Goal: Task Accomplishment & Management: Use online tool/utility

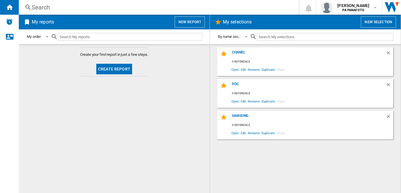
click at [182, 22] on button "New report" at bounding box center [190, 21] width 30 height 11
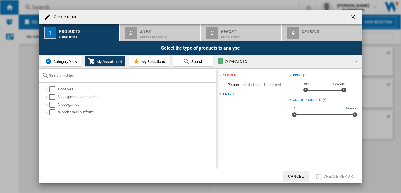
click at [57, 64] on button "Category View" at bounding box center [61, 61] width 41 height 11
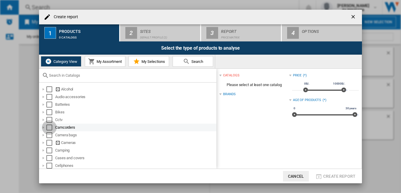
click at [49, 128] on div "Select" at bounding box center [49, 128] width 6 height 6
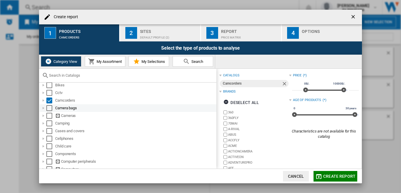
scroll to position [29, 0]
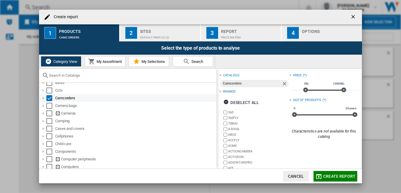
click at [42, 98] on div at bounding box center [44, 98] width 6 height 6
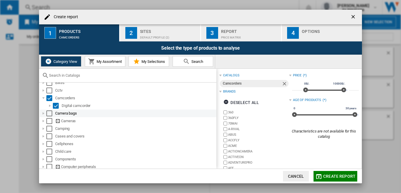
click at [49, 113] on div "Select" at bounding box center [49, 114] width 6 height 6
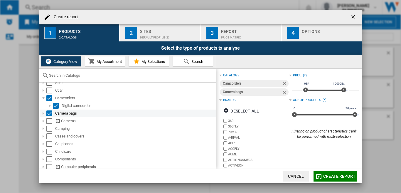
click at [42, 114] on div at bounding box center [44, 114] width 6 height 6
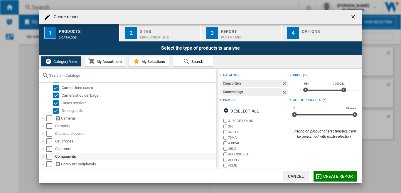
scroll to position [88, 0]
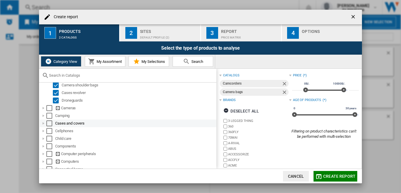
click at [43, 123] on div at bounding box center [44, 124] width 6 height 6
click at [50, 121] on div "Select" at bounding box center [49, 124] width 6 height 6
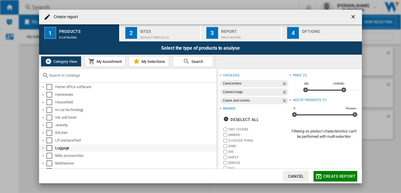
scroll to position [0, 0]
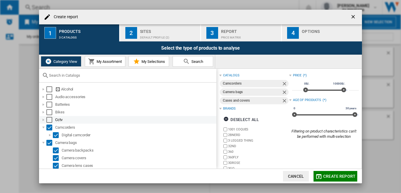
click at [42, 118] on div at bounding box center [44, 120] width 6 height 6
click at [53, 119] on md-checkbox "Select" at bounding box center [50, 120] width 9 height 6
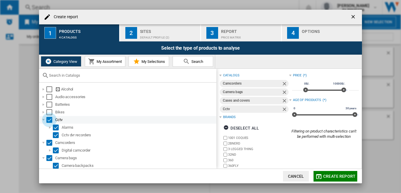
click at [50, 120] on div "Select" at bounding box center [49, 120] width 6 height 6
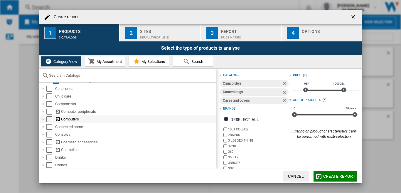
scroll to position [147, 0]
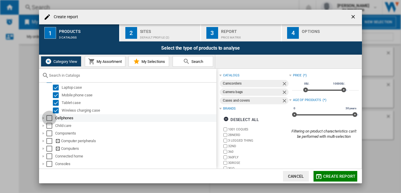
click at [48, 118] on div "Select" at bounding box center [49, 118] width 6 height 6
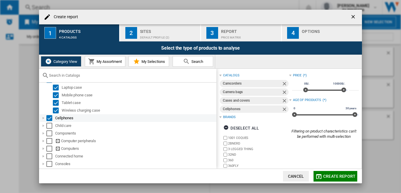
click at [44, 118] on div at bounding box center [44, 118] width 6 height 6
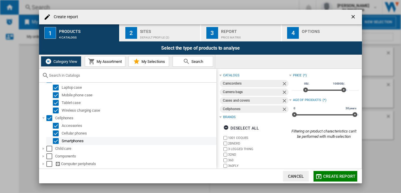
scroll to position [176, 0]
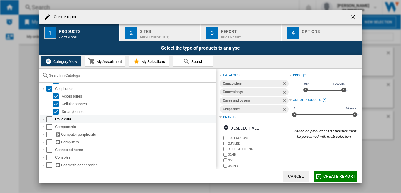
click at [44, 118] on div at bounding box center [44, 119] width 6 height 6
click at [48, 119] on div "Select" at bounding box center [49, 119] width 6 height 6
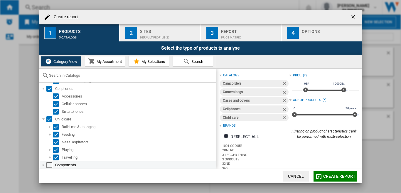
scroll to position [206, 0]
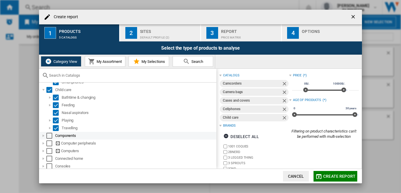
click at [42, 135] on div at bounding box center [44, 136] width 6 height 6
click at [51, 135] on div "Select" at bounding box center [49, 136] width 6 height 6
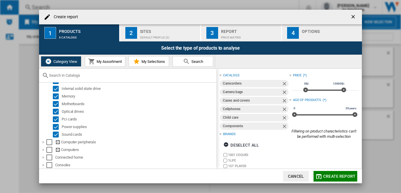
scroll to position [323, 0]
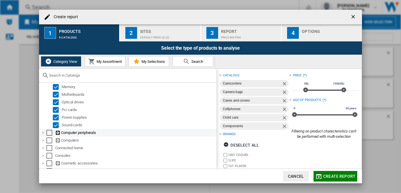
click at [44, 133] on div at bounding box center [44, 133] width 6 height 6
click at [48, 132] on div "Select" at bounding box center [49, 133] width 6 height 6
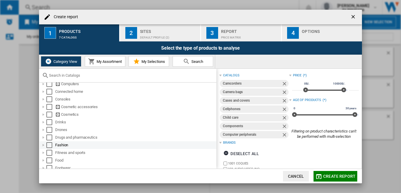
scroll to position [411, 0]
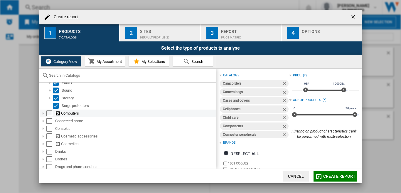
click at [43, 114] on div at bounding box center [44, 114] width 6 height 6
click at [49, 113] on div "Select" at bounding box center [49, 114] width 6 height 6
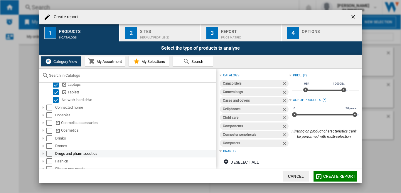
scroll to position [470, 0]
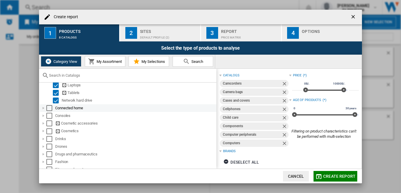
click at [45, 107] on div at bounding box center [44, 108] width 6 height 6
click at [50, 108] on div "Select" at bounding box center [49, 108] width 6 height 6
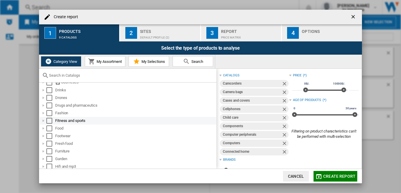
scroll to position [558, 0]
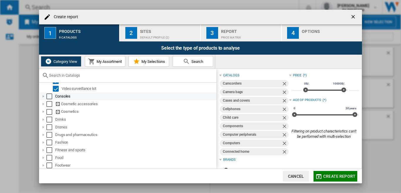
click at [42, 98] on div at bounding box center [44, 96] width 6 height 6
click at [50, 96] on div "Select" at bounding box center [49, 96] width 6 height 6
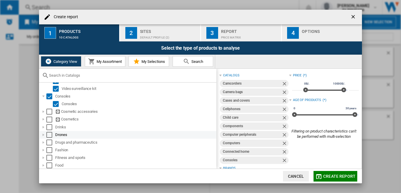
click at [43, 134] on div at bounding box center [44, 135] width 6 height 6
click at [51, 134] on div "Select" at bounding box center [49, 135] width 6 height 6
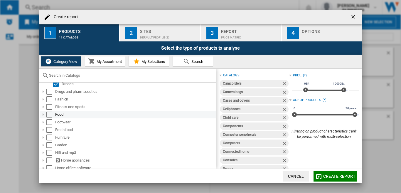
scroll to position [617, 0]
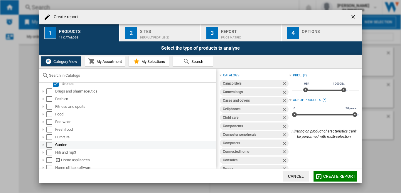
click at [44, 144] on div at bounding box center [44, 145] width 6 height 6
click at [48, 144] on div "Select" at bounding box center [49, 145] width 6 height 6
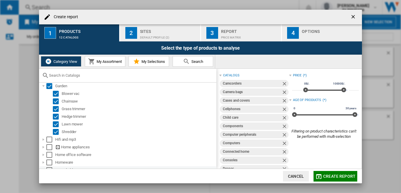
scroll to position [705, 0]
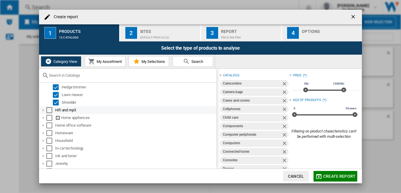
click at [43, 111] on div at bounding box center [44, 110] width 6 height 6
click at [51, 110] on div "Select" at bounding box center [49, 110] width 6 height 6
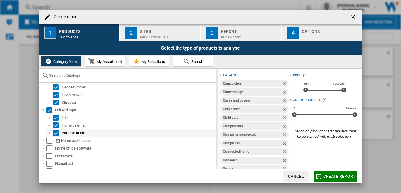
scroll to position [735, 0]
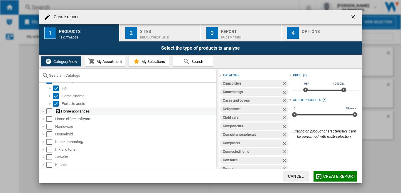
drag, startPoint x: 44, startPoint y: 111, endPoint x: 50, endPoint y: 111, distance: 6.5
click at [43, 111] on div at bounding box center [44, 111] width 6 height 6
click at [50, 111] on div "Select" at bounding box center [49, 111] width 6 height 6
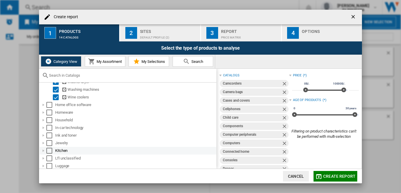
scroll to position [852, 0]
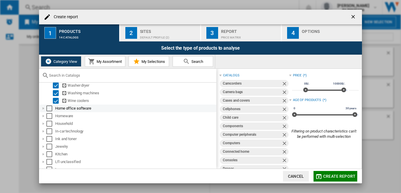
click at [44, 108] on div at bounding box center [44, 109] width 6 height 6
click at [51, 108] on div "Select" at bounding box center [49, 109] width 6 height 6
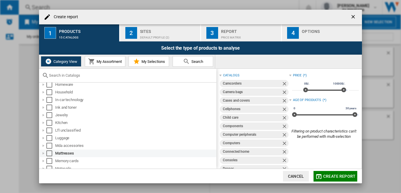
scroll to position [911, 0]
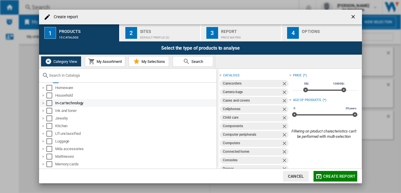
click at [50, 103] on div "Select" at bounding box center [49, 103] width 6 height 6
click at [43, 104] on div at bounding box center [44, 103] width 6 height 6
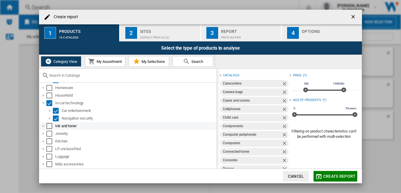
click at [43, 125] on div at bounding box center [44, 126] width 6 height 6
click at [52, 127] on div "Select" at bounding box center [49, 126] width 6 height 6
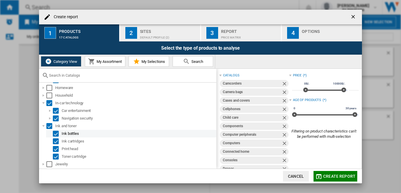
scroll to position [970, 0]
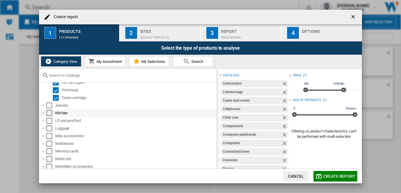
click at [43, 113] on div at bounding box center [44, 113] width 6 height 6
click at [49, 113] on div "Select" at bounding box center [49, 113] width 6 height 6
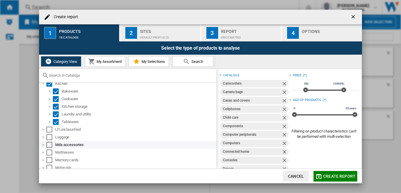
scroll to position [1029, 0]
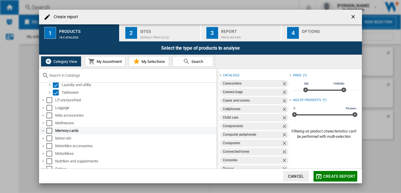
drag, startPoint x: 44, startPoint y: 131, endPoint x: 50, endPoint y: 131, distance: 5.3
click at [44, 131] on div at bounding box center [44, 131] width 6 height 6
click at [50, 131] on div "Select" at bounding box center [49, 131] width 6 height 6
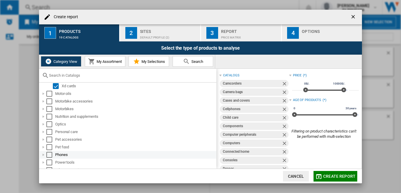
scroll to position [1117, 0]
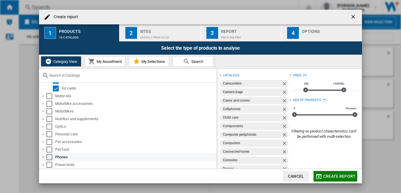
click at [45, 157] on div at bounding box center [44, 157] width 6 height 6
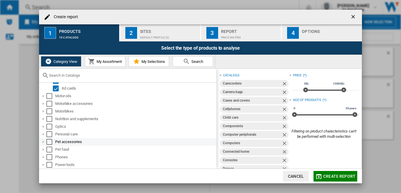
click at [48, 156] on div "Select" at bounding box center [49, 157] width 6 height 6
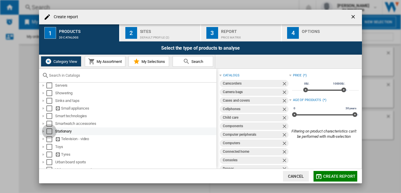
click at [49, 129] on div "Select" at bounding box center [49, 131] width 6 height 6
click at [49, 130] on div "Select" at bounding box center [49, 131] width 6 height 6
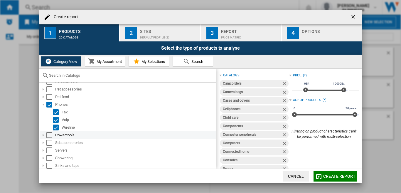
scroll to position [1176, 0]
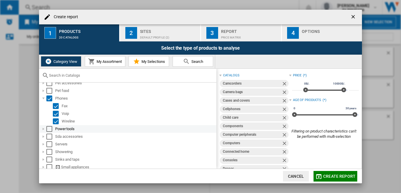
click at [45, 129] on div at bounding box center [44, 129] width 6 height 6
click at [49, 129] on div "Select" at bounding box center [49, 129] width 6 height 6
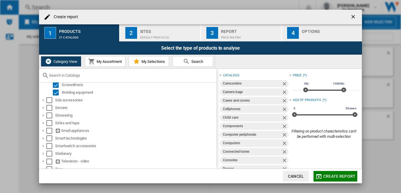
scroll to position [1326, 0]
click at [44, 101] on div at bounding box center [44, 101] width 6 height 6
click at [47, 101] on div "Select" at bounding box center [49, 101] width 6 height 6
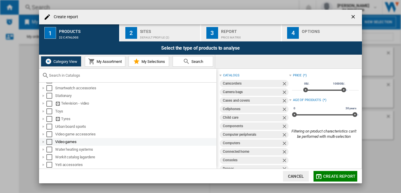
scroll to position [1401, 0]
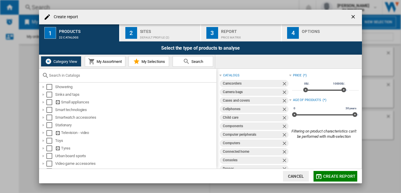
drag, startPoint x: 44, startPoint y: 101, endPoint x: 399, endPoint y: 153, distance: 358.5
click at [43, 101] on div at bounding box center [44, 102] width 6 height 6
click at [51, 103] on div "Select" at bounding box center [49, 102] width 6 height 6
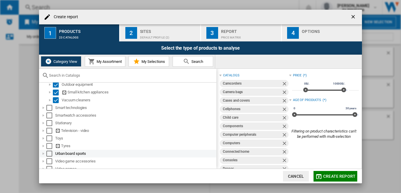
scroll to position [1455, 0]
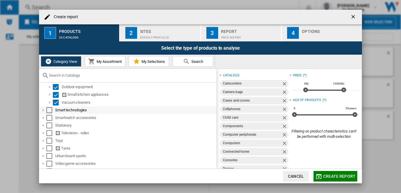
click at [43, 110] on div at bounding box center [44, 110] width 6 height 6
click at [49, 109] on div "Select" at bounding box center [49, 110] width 6 height 6
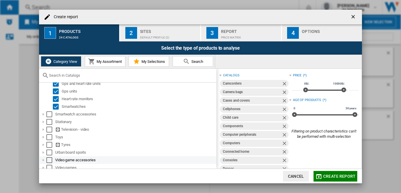
scroll to position [1508, 0]
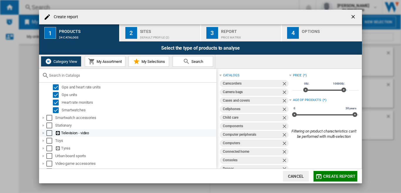
click at [44, 133] on div at bounding box center [44, 133] width 6 height 6
click at [51, 133] on div "Select" at bounding box center [49, 133] width 6 height 6
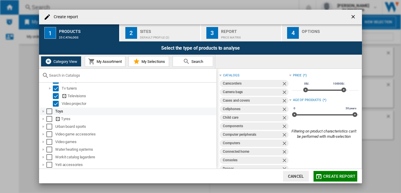
click at [44, 111] on div at bounding box center [44, 111] width 6 height 6
click at [49, 110] on div "Select" at bounding box center [49, 111] width 6 height 6
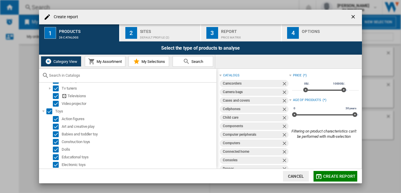
scroll to position [1729, 0]
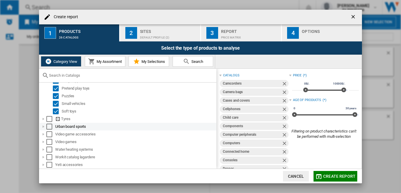
click at [43, 126] on div at bounding box center [44, 127] width 6 height 6
click at [48, 126] on div "Select" at bounding box center [49, 127] width 6 height 6
click at [48, 127] on div "Select" at bounding box center [49, 127] width 6 height 6
click at [48, 126] on div "Select" at bounding box center [49, 127] width 6 height 6
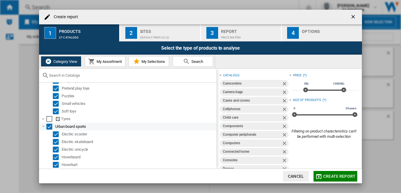
click at [49, 170] on div at bounding box center [50, 173] width 6 height 6
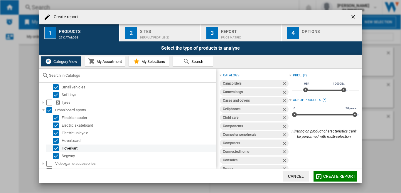
scroll to position [1774, 0]
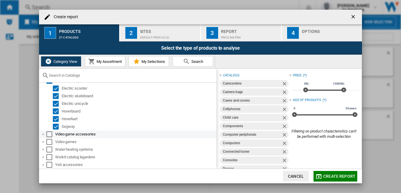
click at [43, 135] on div at bounding box center [44, 134] width 6 height 6
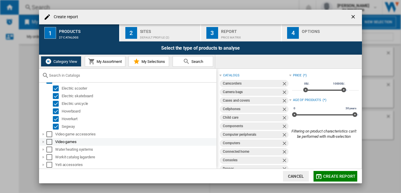
click at [53, 133] on md-checkbox "Select" at bounding box center [50, 134] width 9 height 6
click at [48, 133] on div "Select" at bounding box center [49, 134] width 6 height 6
click at [44, 133] on div at bounding box center [44, 134] width 6 height 6
click at [48, 135] on div "Select" at bounding box center [49, 134] width 6 height 6
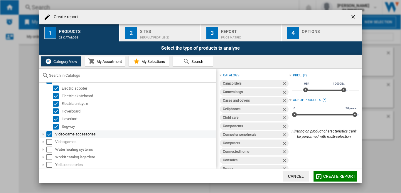
click at [44, 134] on div at bounding box center [44, 134] width 6 height 6
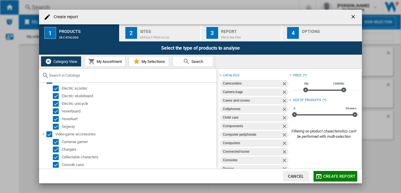
scroll to position [1858, 0]
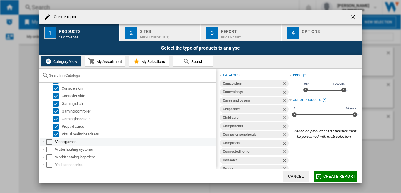
click at [42, 141] on div at bounding box center [44, 142] width 6 height 6
click at [48, 142] on div "Select" at bounding box center [49, 142] width 6 height 6
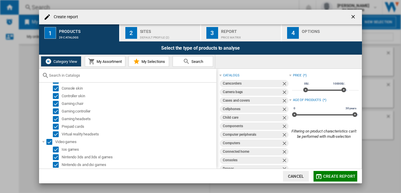
click at [144, 33] on div "Default profile (2)" at bounding box center [169, 36] width 58 height 6
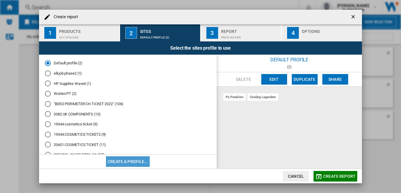
click at [123, 162] on button "Create a profile..." at bounding box center [128, 161] width 44 height 11
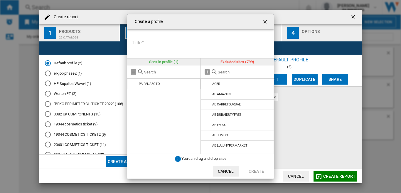
click at [136, 43] on input "Title" at bounding box center [201, 43] width 139 height 9
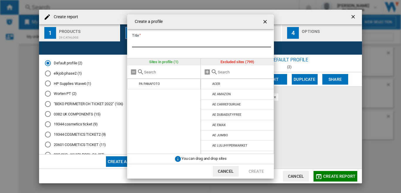
paste input "**********"
click at [189, 43] on input "**********" at bounding box center [201, 43] width 139 height 9
paste input "**********"
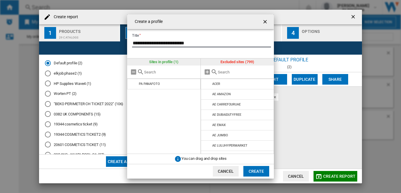
type input "**********"
click at [221, 72] on input "text" at bounding box center [244, 72] width 53 height 4
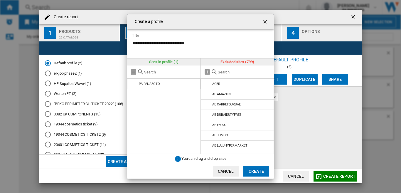
click at [221, 72] on input "text" at bounding box center [244, 72] width 53 height 4
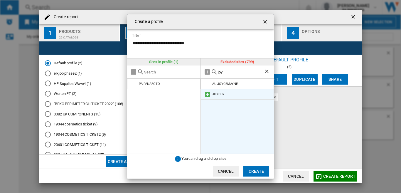
click at [206, 93] on md-icon at bounding box center [207, 94] width 7 height 7
drag, startPoint x: 226, startPoint y: 71, endPoint x: 233, endPoint y: 73, distance: 7.7
click at [215, 72] on div "joy" at bounding box center [237, 72] width 73 height 13
type input "best"
click at [206, 95] on md-icon at bounding box center [207, 94] width 7 height 7
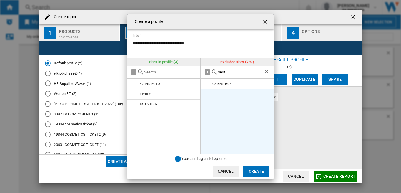
click at [253, 173] on button "Create" at bounding box center [257, 171] width 26 height 11
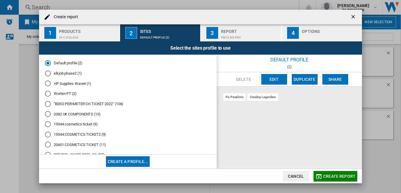
click at [133, 164] on button "Create a profile..." at bounding box center [128, 161] width 44 height 11
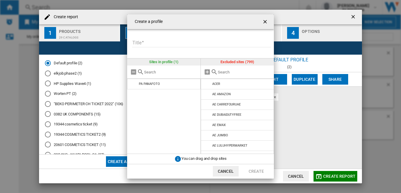
click at [266, 22] on ng-md-icon "getI18NText('BUTTONS.CLOSE_DIALOG')" at bounding box center [265, 22] width 7 height 7
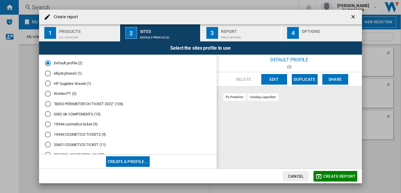
click at [332, 176] on span "Create report" at bounding box center [340, 176] width 32 height 5
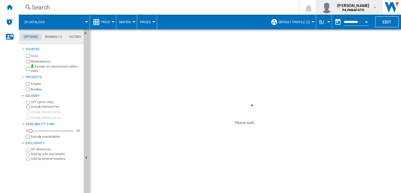
click at [317, 0] on button "[PERSON_NAME] PA PANAFOTO" at bounding box center [350, 7] width 66 height 15
click at [24, 15] on button "29 catalogs" at bounding box center [37, 22] width 27 height 15
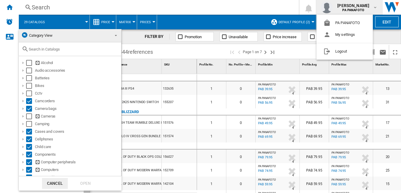
click at [220, 6] on md-backdrop at bounding box center [200, 96] width 401 height 193
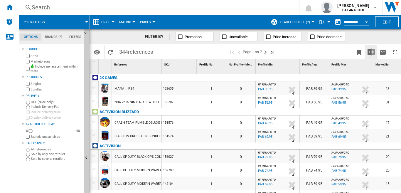
click at [372, 52] on img "Download in Excel" at bounding box center [371, 51] width 7 height 7
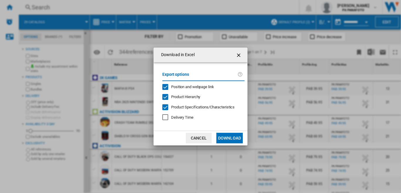
click at [225, 138] on button "Download" at bounding box center [230, 138] width 26 height 11
